Goal: Task Accomplishment & Management: Use online tool/utility

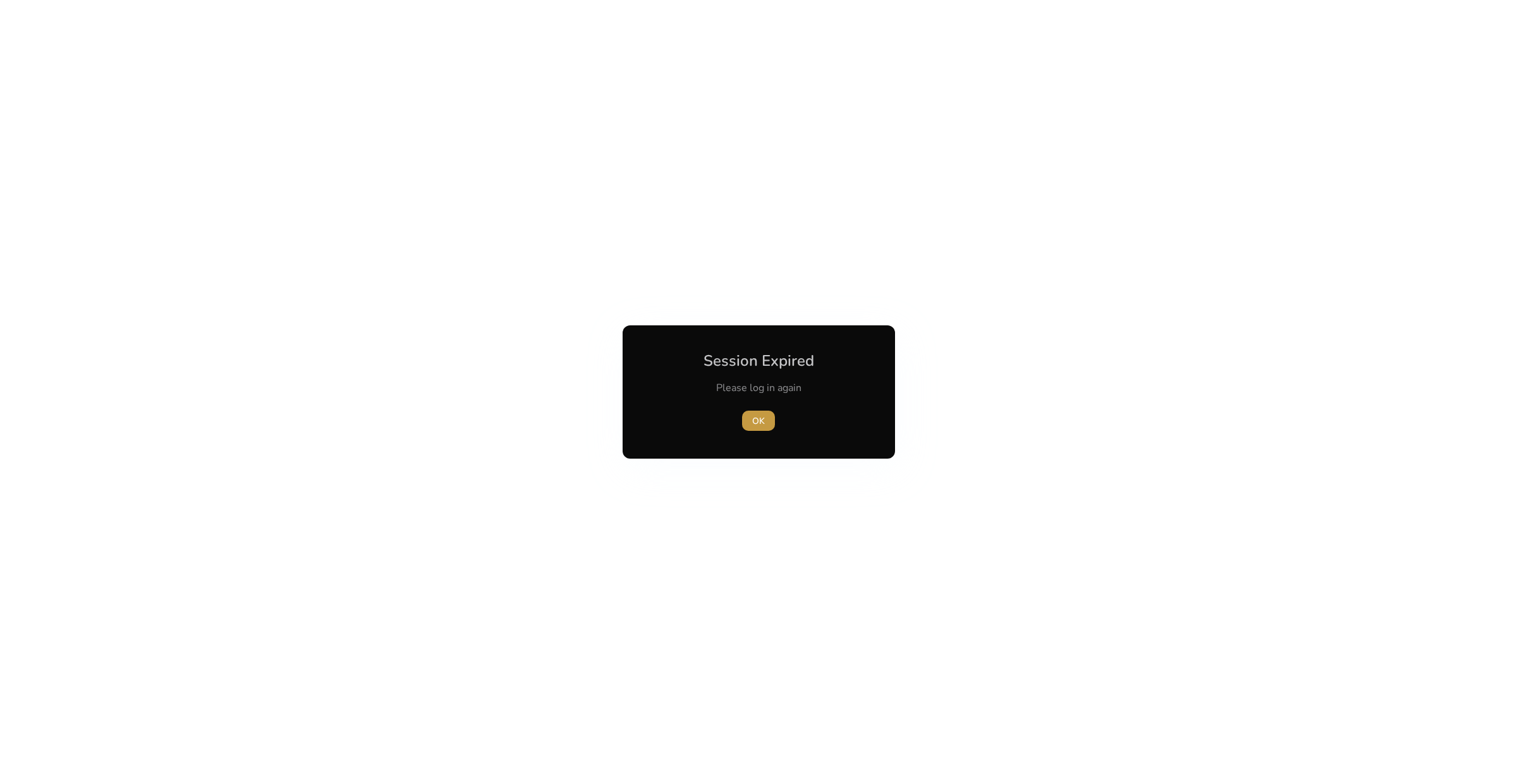
click at [762, 424] on span "OK" at bounding box center [758, 421] width 13 height 13
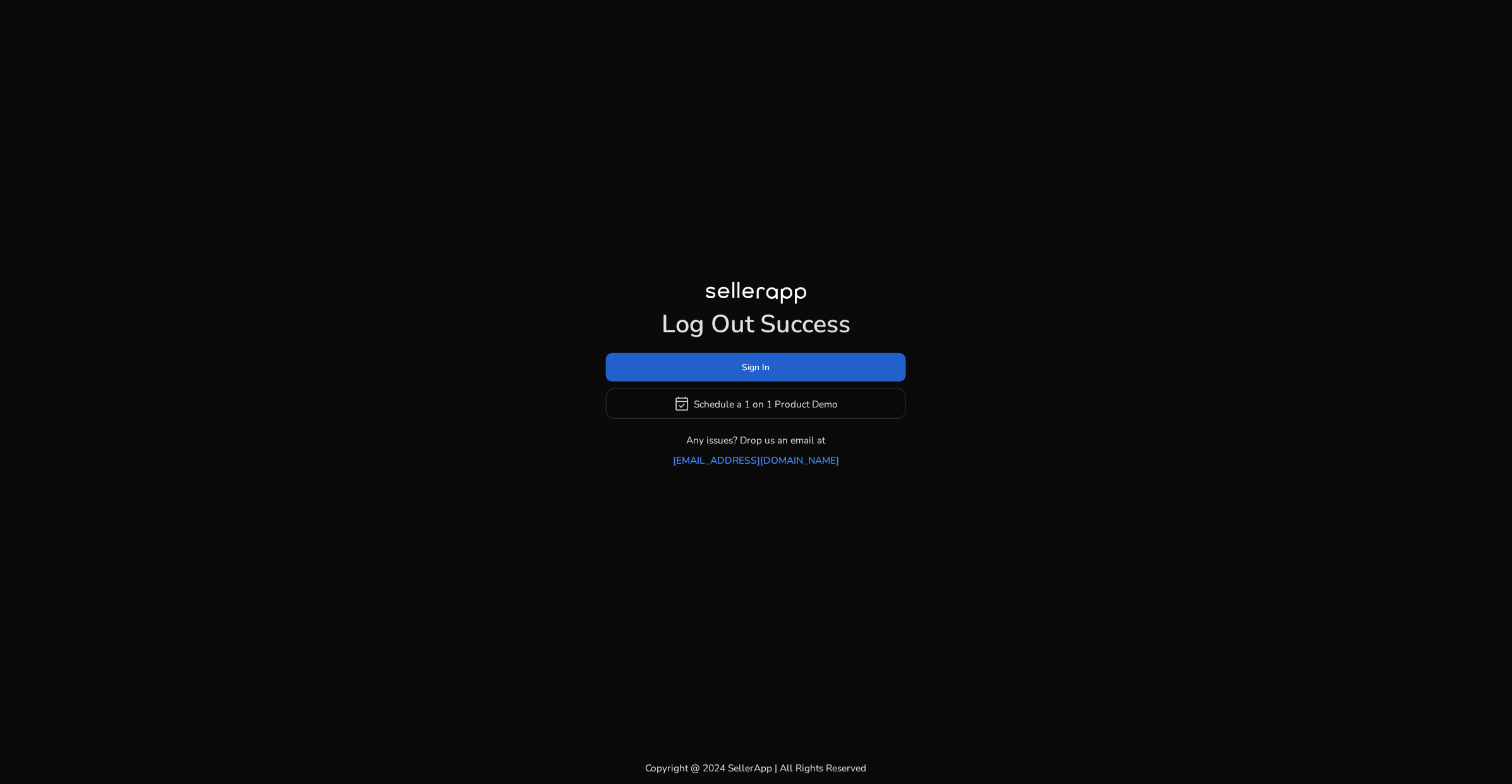
click at [763, 374] on span "Sign In" at bounding box center [756, 367] width 27 height 13
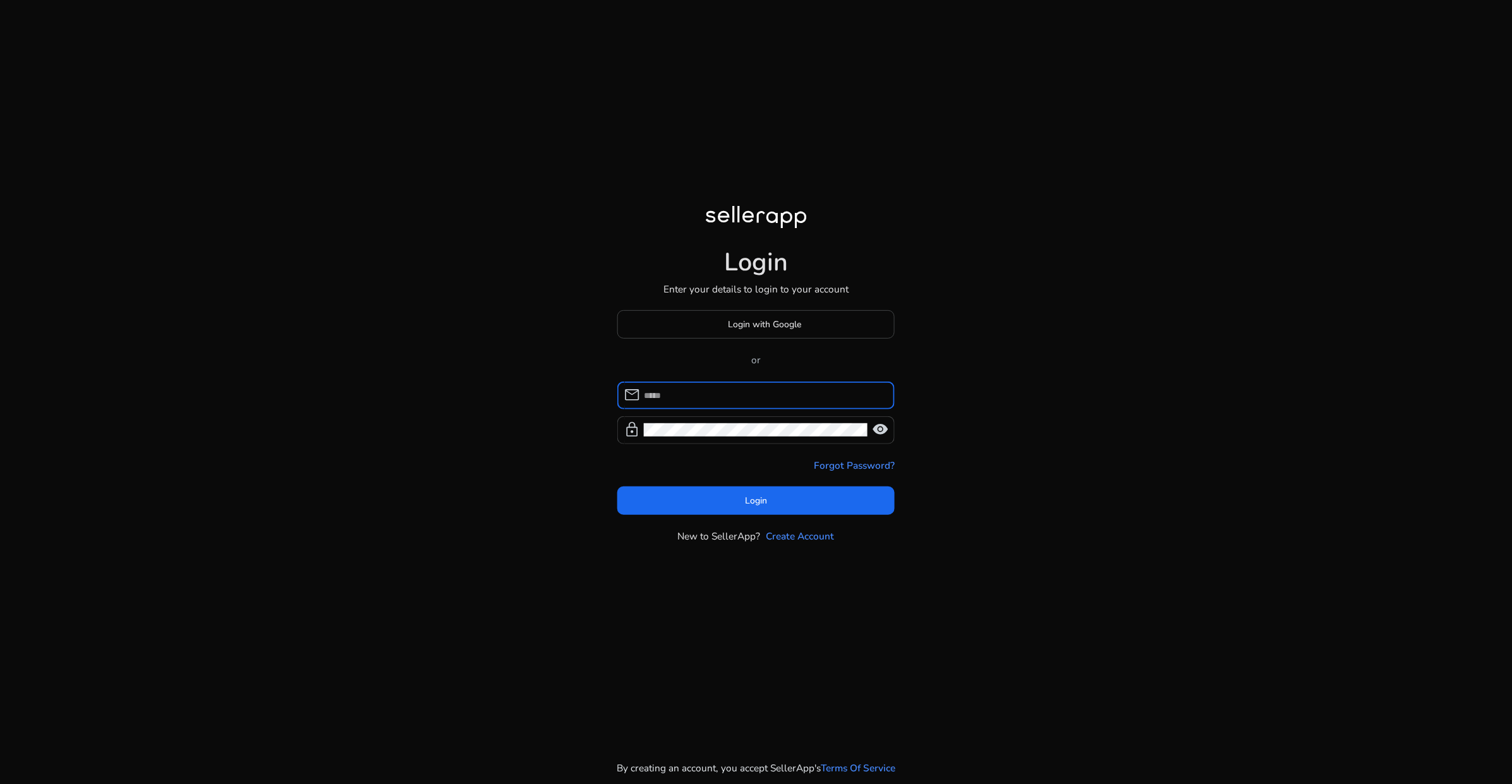
type input "**********"
click at [741, 506] on span at bounding box center [756, 500] width 278 height 30
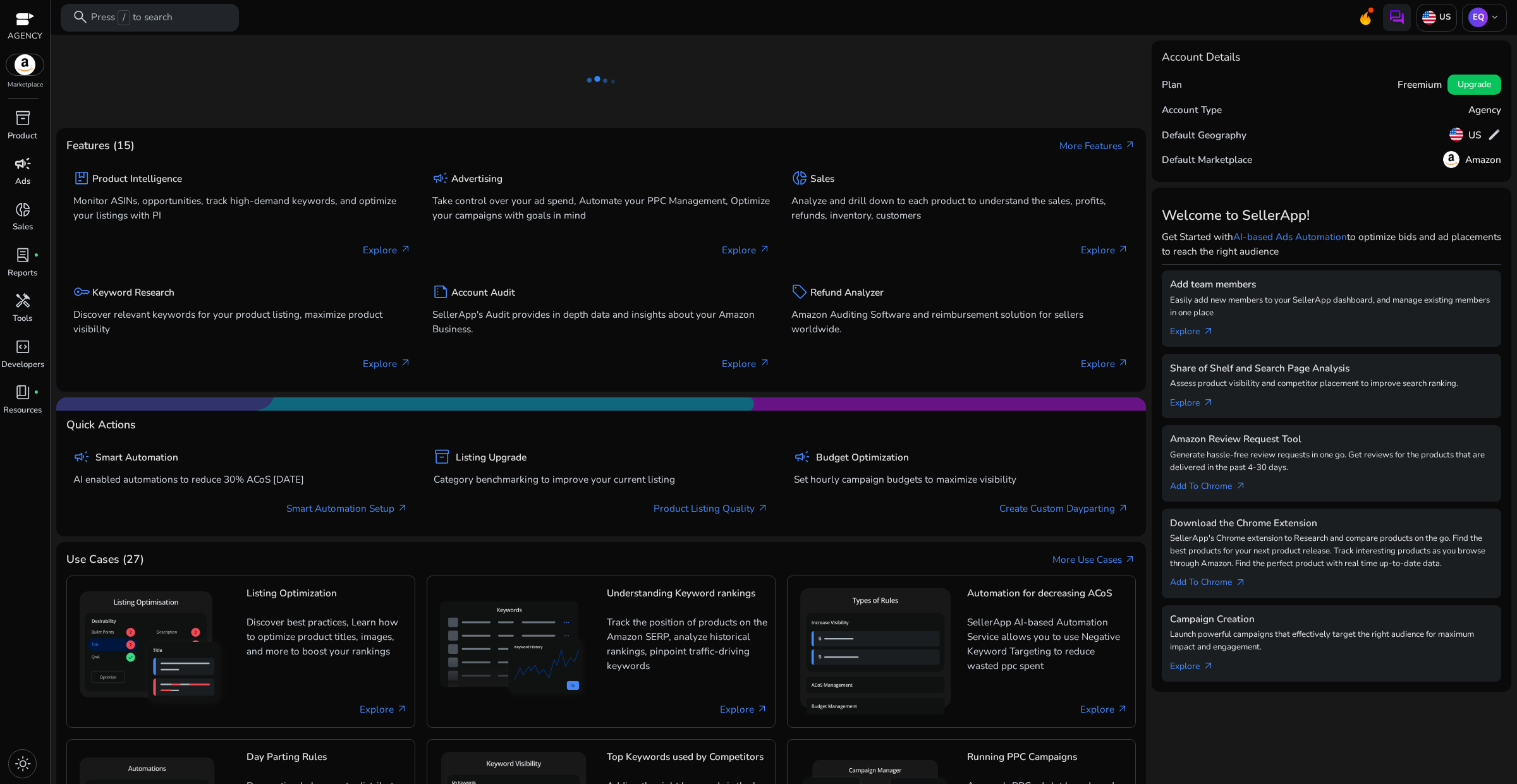
click at [19, 168] on span "campaign" at bounding box center [23, 163] width 16 height 16
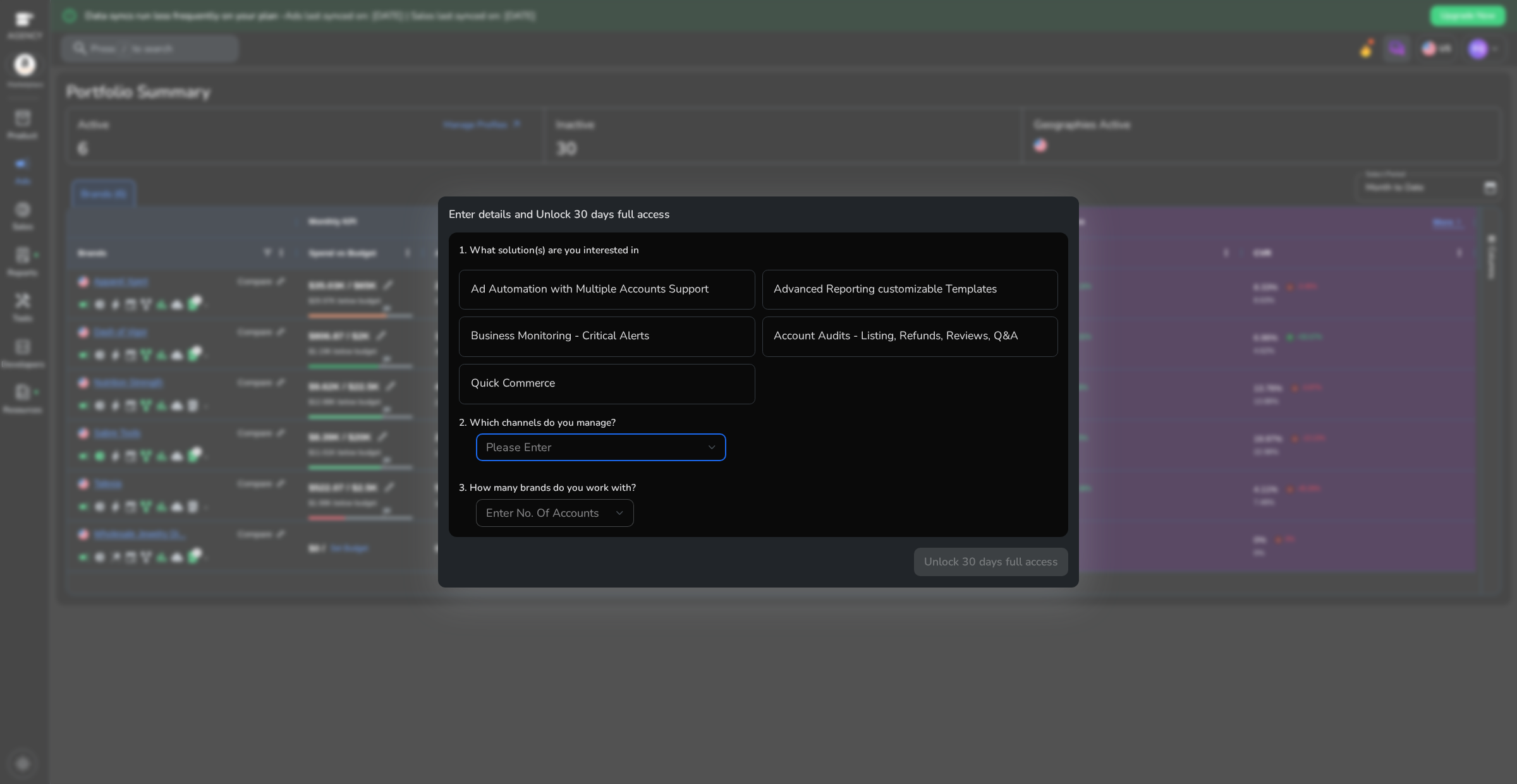
click at [701, 450] on div "Please Enter" at bounding box center [597, 447] width 223 height 14
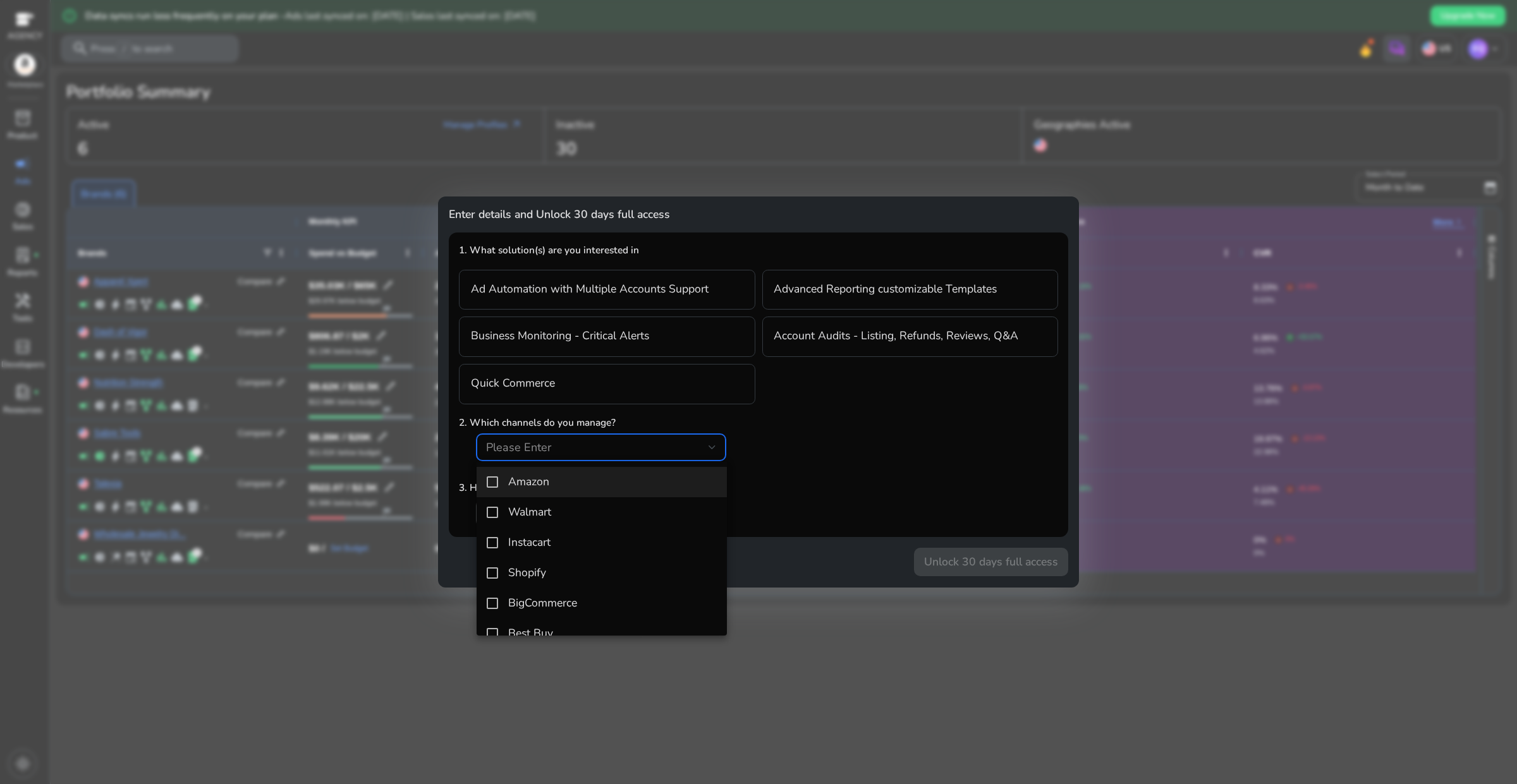
click at [807, 452] on div at bounding box center [758, 392] width 1517 height 784
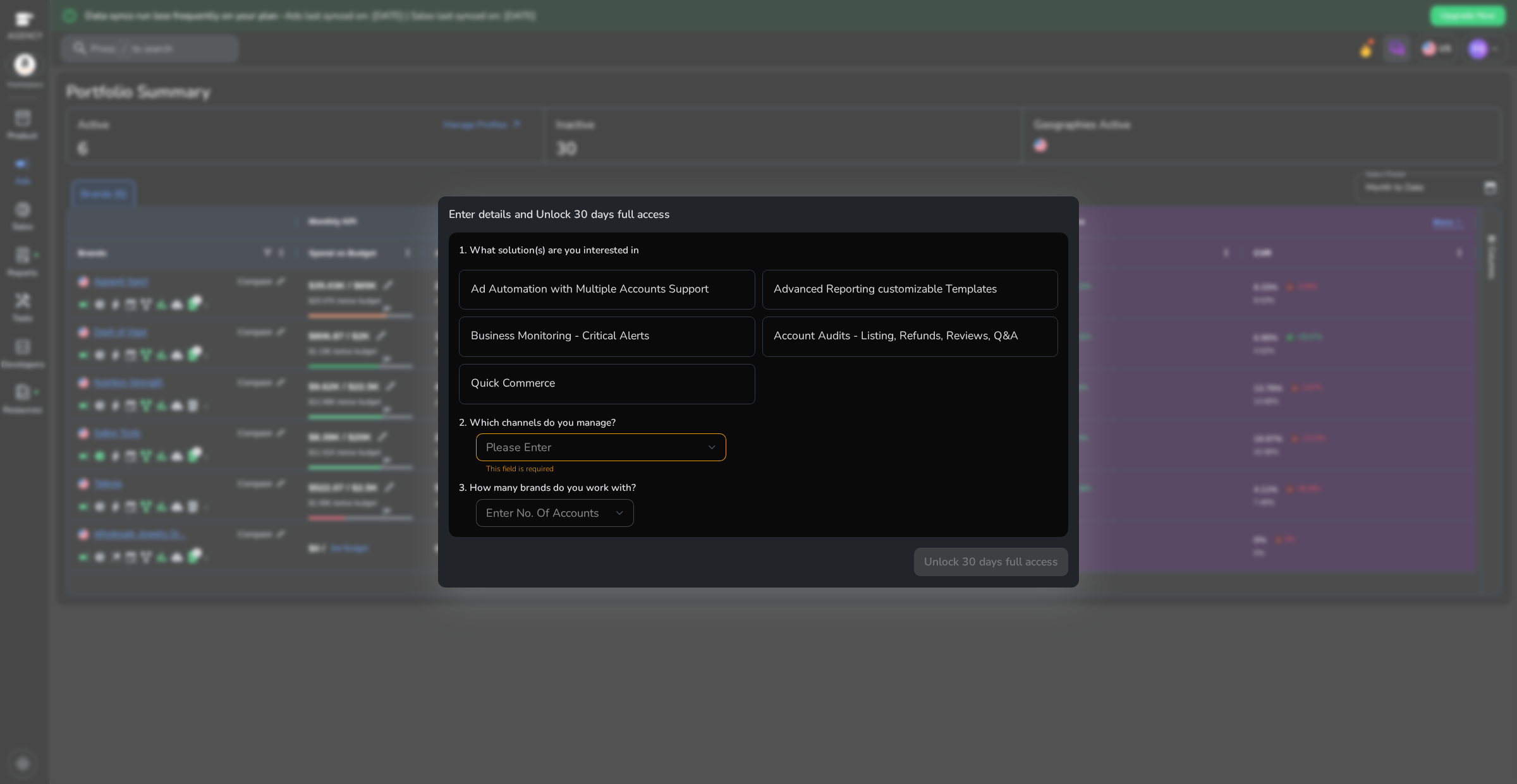
click at [340, 134] on div at bounding box center [758, 392] width 1517 height 784
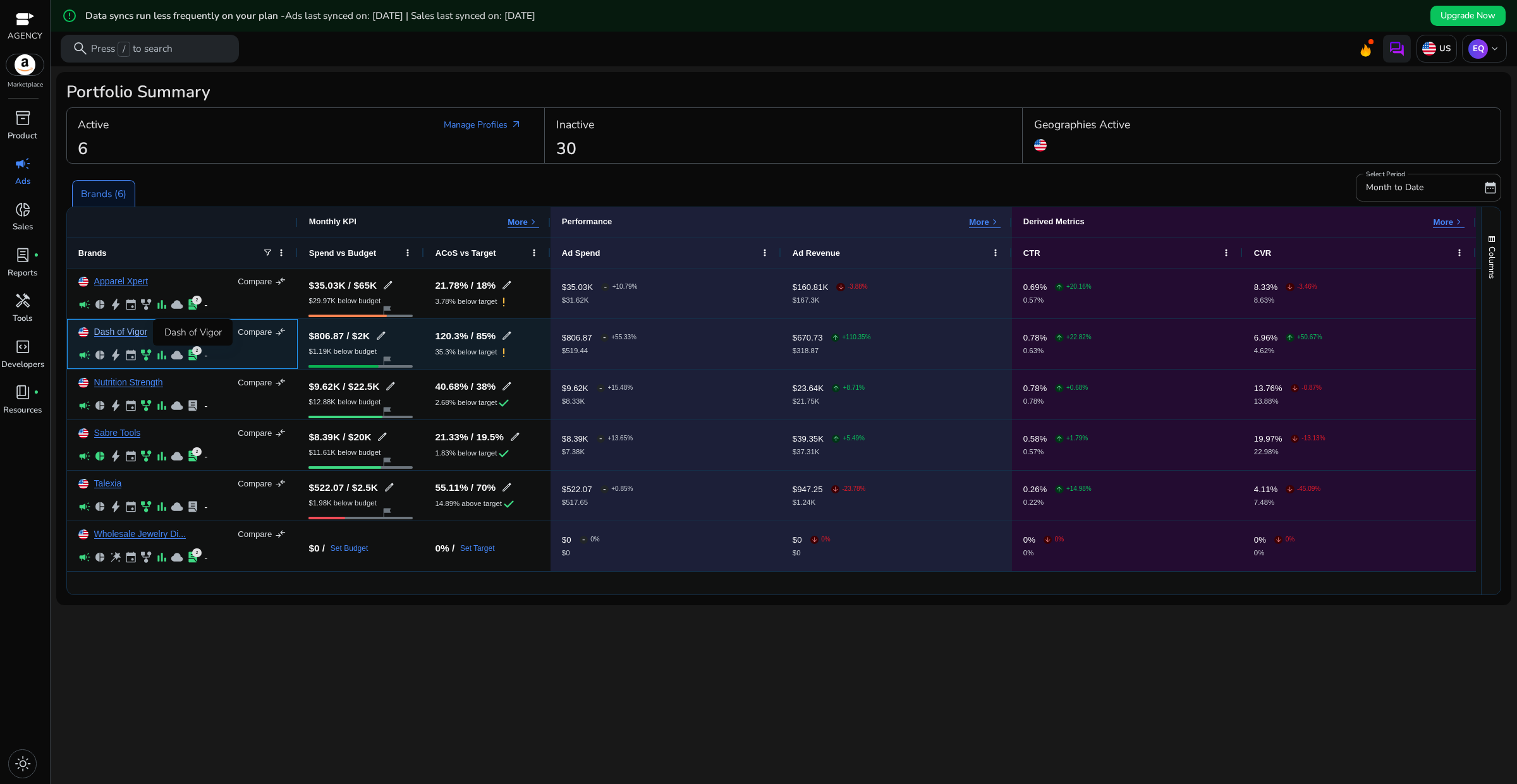
click at [122, 330] on link "Dash of Vigor" at bounding box center [121, 332] width 53 height 10
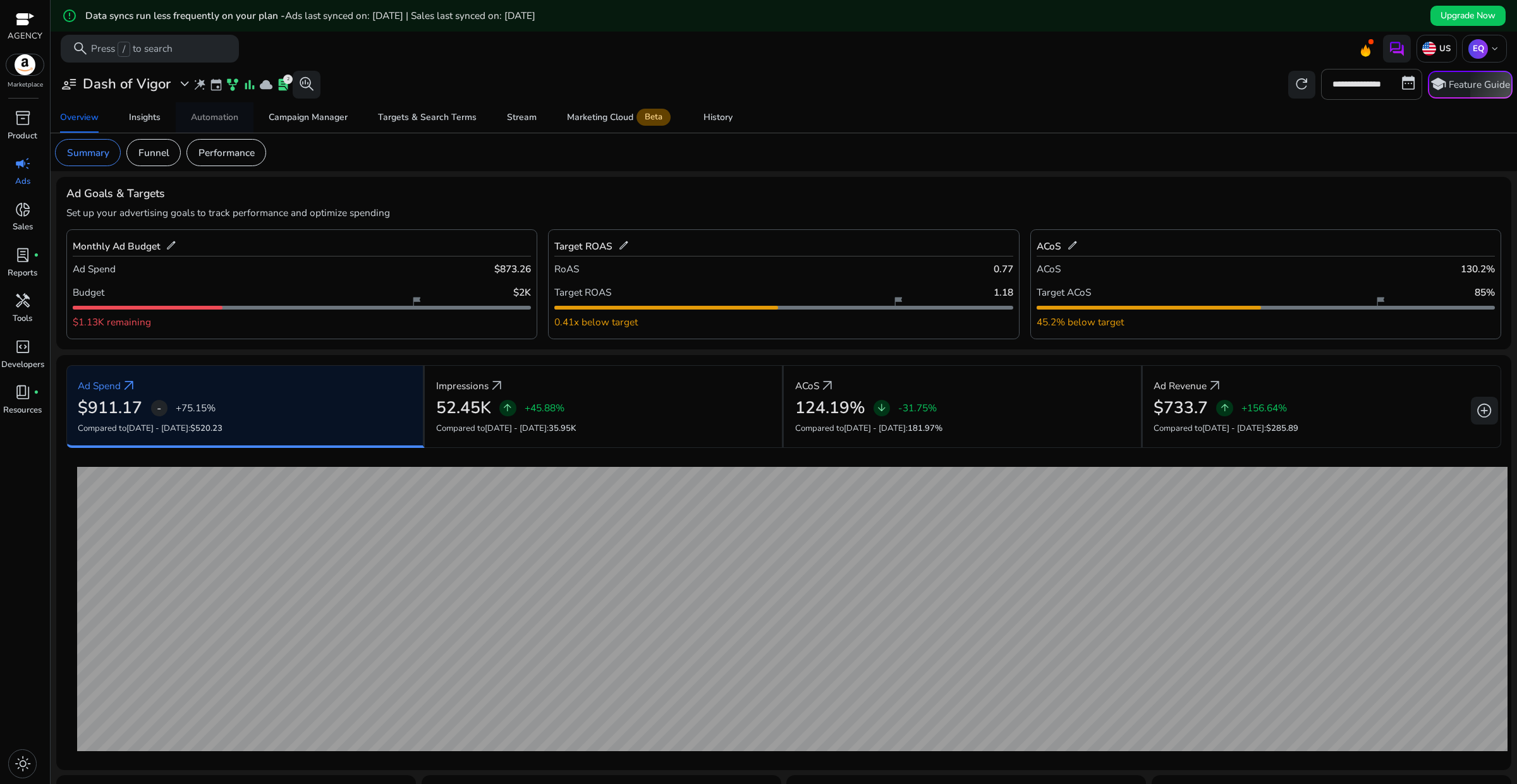
click at [223, 118] on div "Automation" at bounding box center [214, 117] width 47 height 9
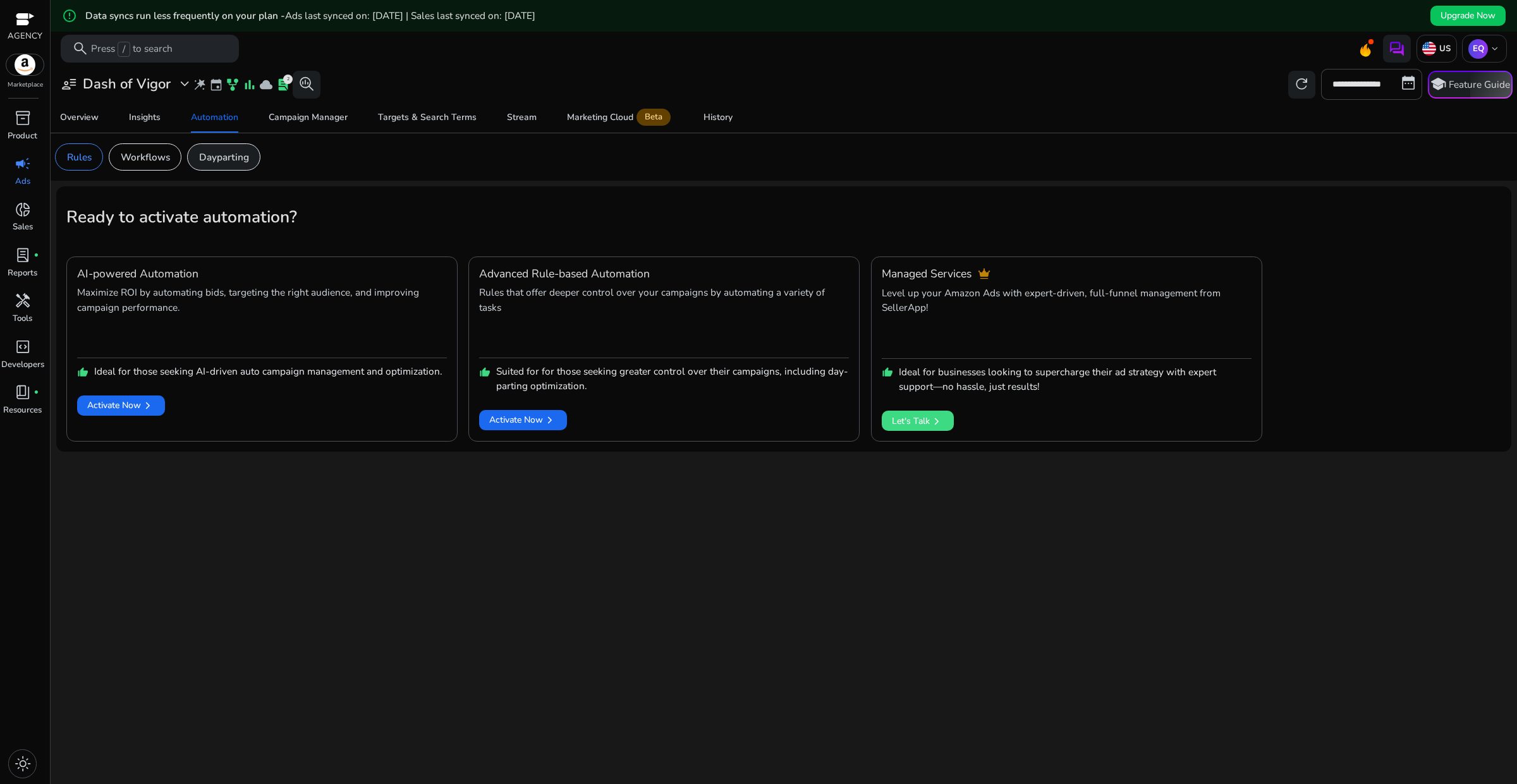
click at [237, 161] on p "Dayparting" at bounding box center [223, 157] width 50 height 15
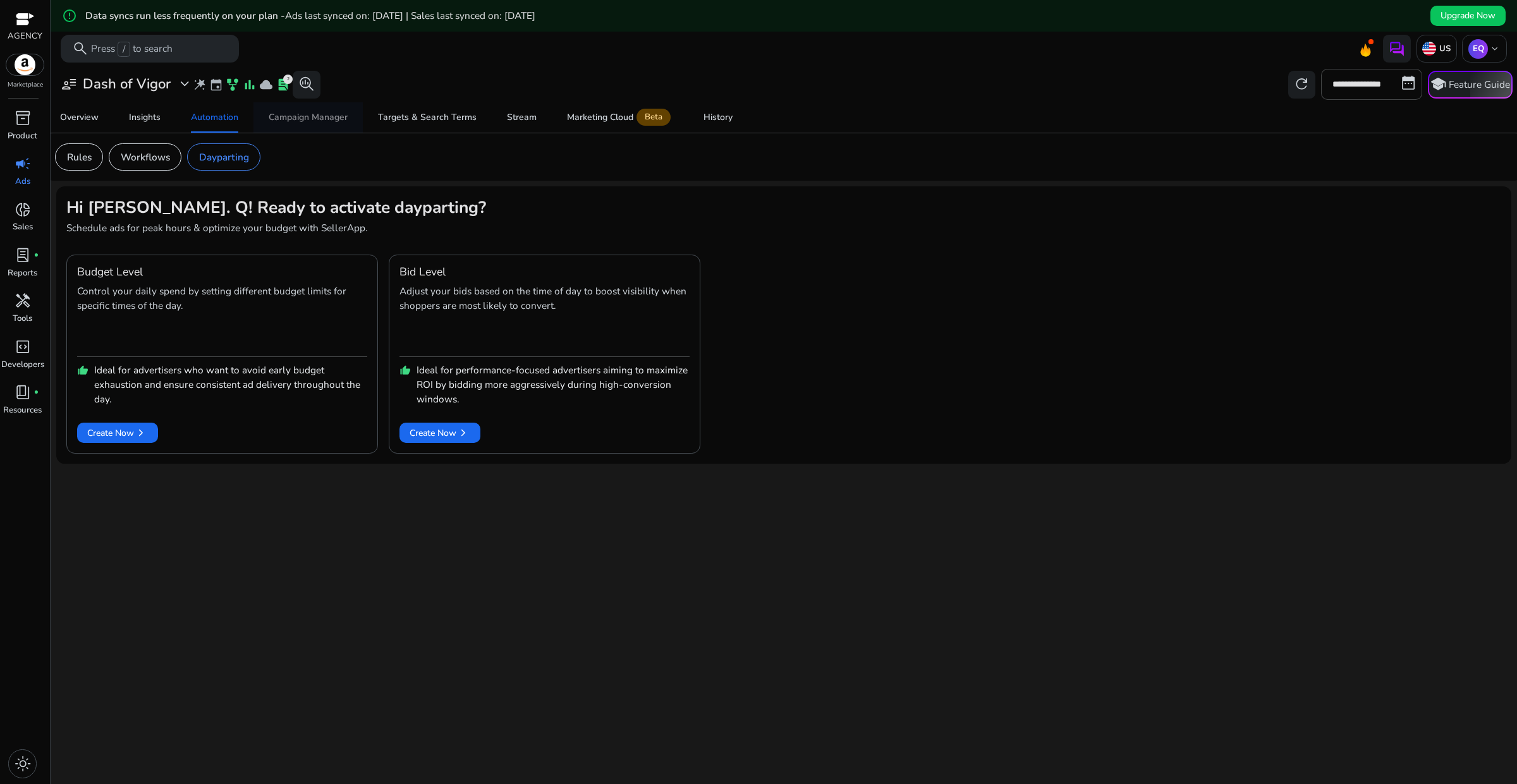
click at [296, 122] on div "Campaign Manager" at bounding box center [308, 117] width 79 height 9
